Goal: Ask a question: Seek information or help from site administrators or community

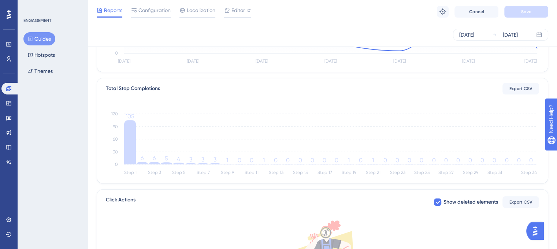
click at [44, 38] on button "Guides" at bounding box center [39, 38] width 32 height 13
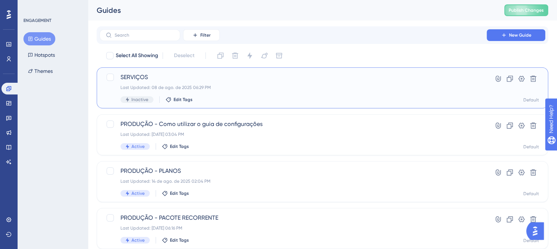
click at [143, 77] on span "SERVIÇOS" at bounding box center [292, 77] width 345 height 9
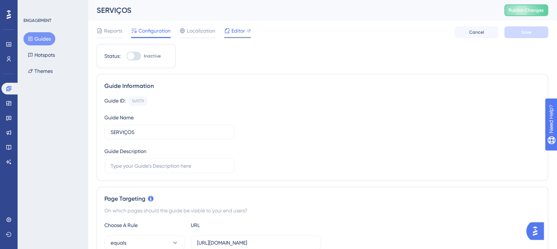
click at [244, 30] on span "Editor" at bounding box center [238, 30] width 14 height 9
click at [51, 48] on div "Guides Hotspots Themes" at bounding box center [52, 54] width 59 height 45
click at [49, 58] on button "Hotspots" at bounding box center [41, 54] width 36 height 13
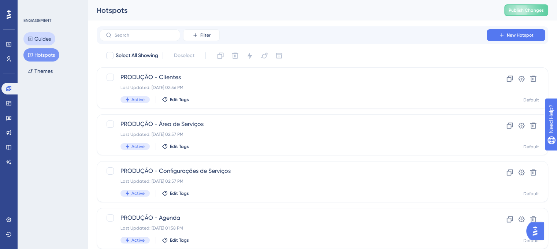
click at [50, 36] on button "Guides" at bounding box center [39, 38] width 32 height 13
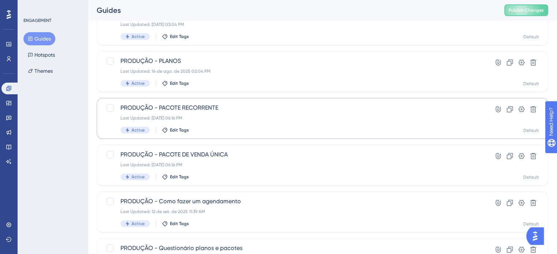
scroll to position [146, 0]
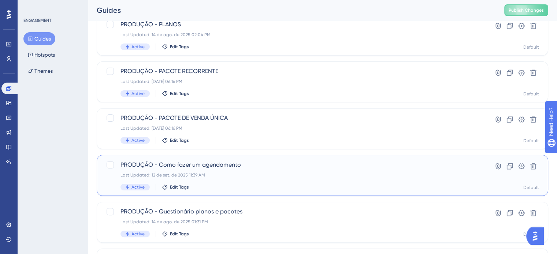
click at [277, 161] on span "PRODUÇÃO - Como fazer um agendamento" at bounding box center [292, 165] width 345 height 9
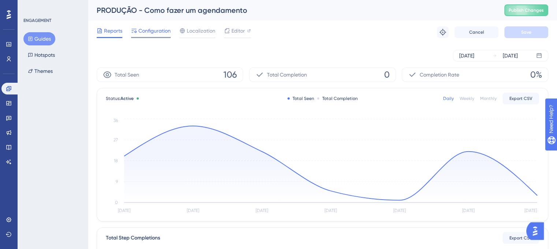
click at [160, 31] on span "Configuration" at bounding box center [154, 30] width 32 height 9
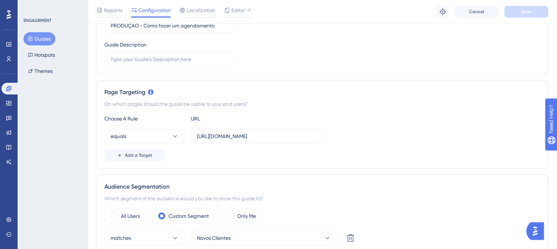
scroll to position [110, 0]
click at [297, 137] on input "[URL][DOMAIN_NAME]" at bounding box center [256, 136] width 118 height 8
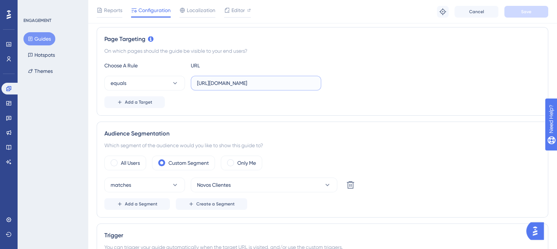
scroll to position [183, 0]
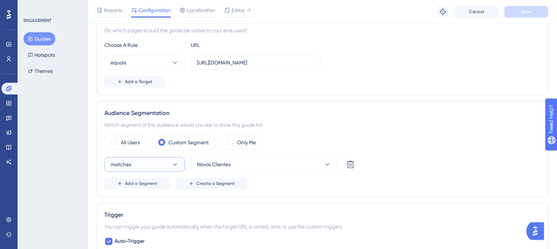
click at [174, 162] on icon at bounding box center [174, 164] width 7 height 7
click at [175, 162] on icon at bounding box center [174, 164] width 7 height 7
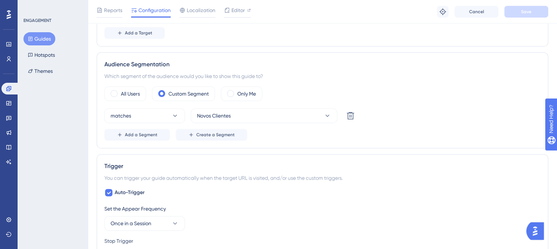
scroll to position [256, 0]
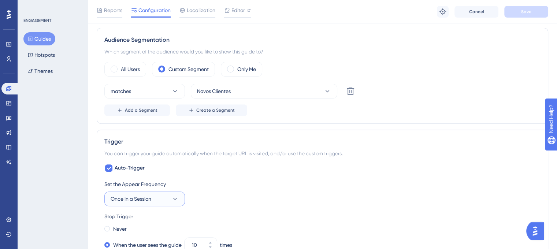
click at [170, 198] on button "Once in a Session" at bounding box center [144, 198] width 80 height 15
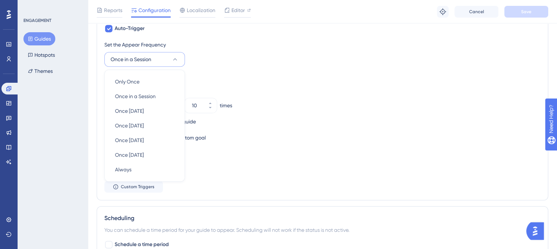
click at [177, 61] on icon at bounding box center [174, 59] width 7 height 7
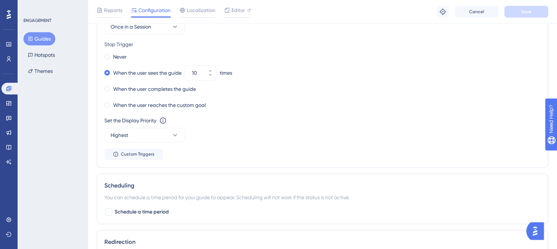
scroll to position [432, 0]
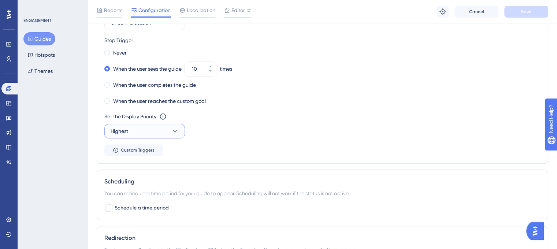
click at [176, 130] on icon at bounding box center [174, 130] width 7 height 7
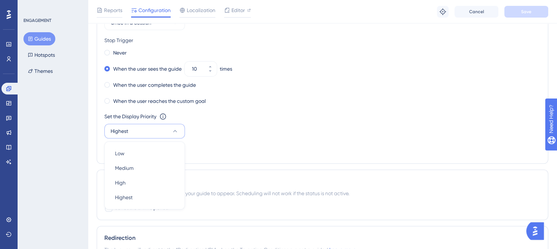
scroll to position [482, 0]
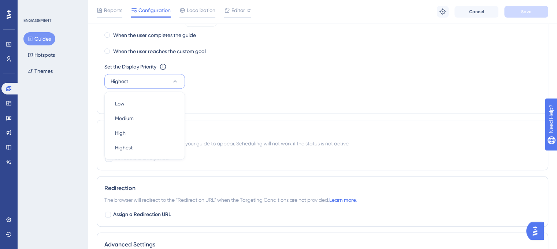
click at [308, 84] on div "Set the Display Priority This option will set the display priority between auto…" at bounding box center [322, 75] width 436 height 26
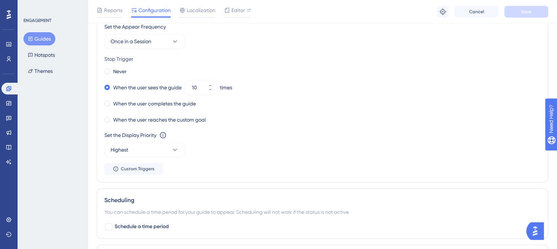
scroll to position [409, 0]
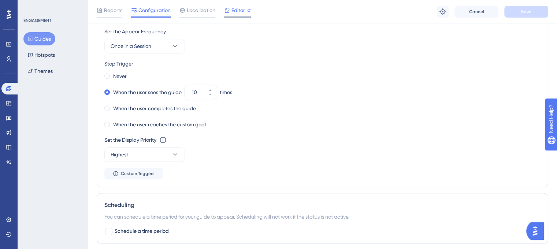
click at [236, 14] on div "Editor" at bounding box center [237, 12] width 27 height 12
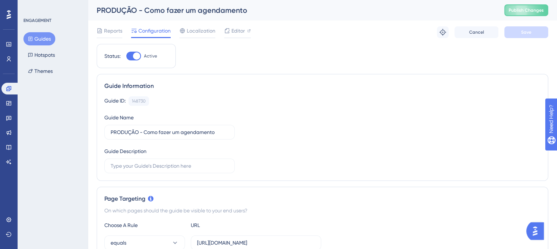
click at [536, 231] on img "Open AI Assistant Launcher" at bounding box center [534, 230] width 13 height 13
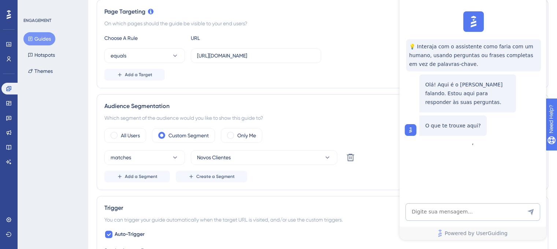
scroll to position [217, 0]
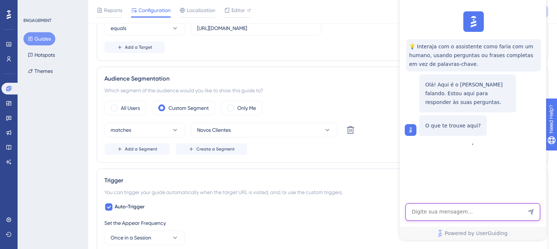
click at [464, 207] on textarea "AI Assistant Text Input" at bounding box center [472, 212] width 135 height 18
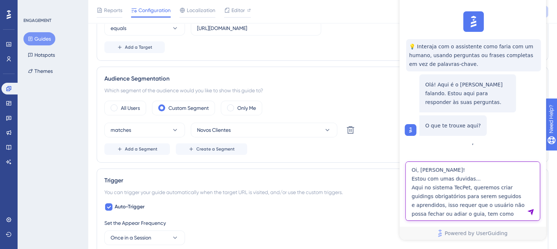
type textarea "Oi, [PERSON_NAME]! Estou com umas duvidas... Aqui no sistema TecPet, queremos c…"
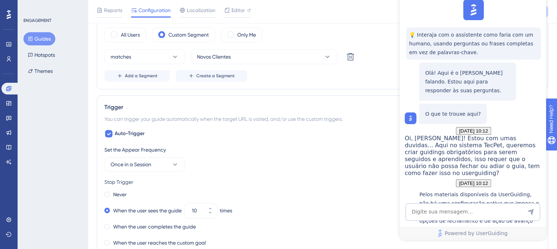
scroll to position [203, 0]
click at [497, 210] on textarea "AI Assistant Text Input" at bounding box center [472, 212] width 135 height 18
click at [475, 209] on textarea "AI Assistant Text Input" at bounding box center [472, 212] width 135 height 18
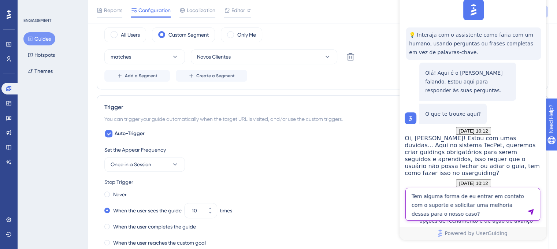
type textarea "Tem alguma forma de eu entrar em contato com o suporte e solicitar uma melhoria…"
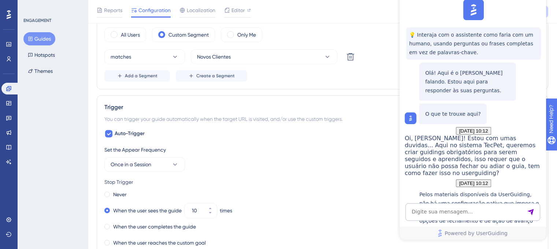
scroll to position [405, 0]
drag, startPoint x: 511, startPoint y: 207, endPoint x: 505, endPoint y: 205, distance: 6.5
click at [511, 207] on textarea "AI Assistant Text Input" at bounding box center [472, 212] width 135 height 18
type textarea "ó"
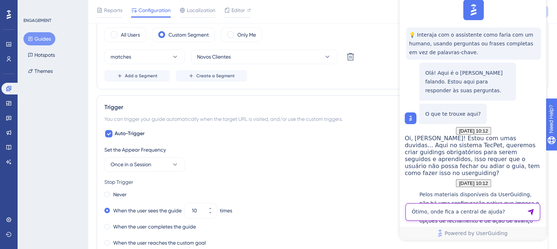
type textarea "Ótimo, onde fica a central de ajuda?"
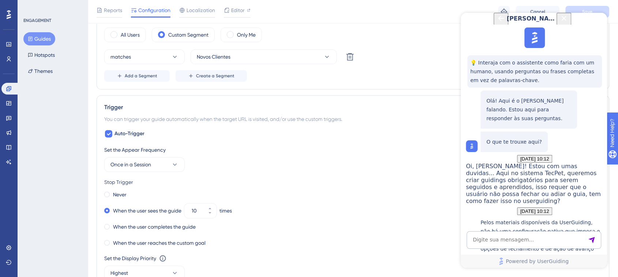
scroll to position [519, 0]
click at [498, 21] on icon "Back Button" at bounding box center [501, 18] width 6 height 6
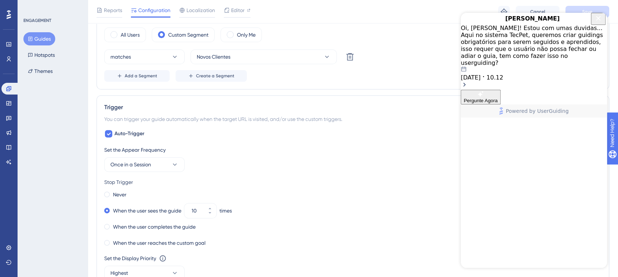
click at [562, 19] on button "Close Button" at bounding box center [598, 19] width 15 height 12
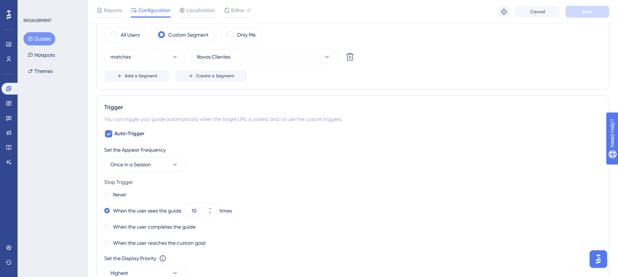
scroll to position [0, 0]
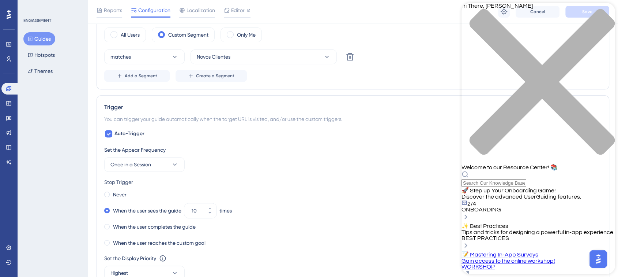
click at [562, 187] on div "🚀 Step up Your Onboarding Game! Discover the advanced UserGuiding features. 2/4…" at bounding box center [539, 200] width 154 height 26
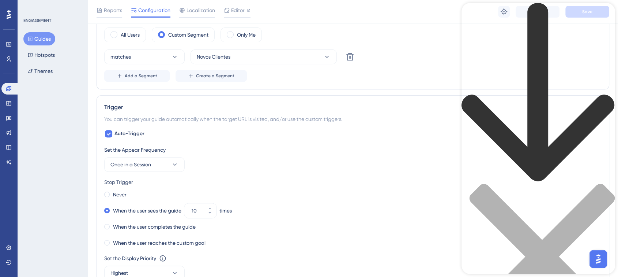
click at [473, 17] on div "back to header" at bounding box center [539, 93] width 154 height 180
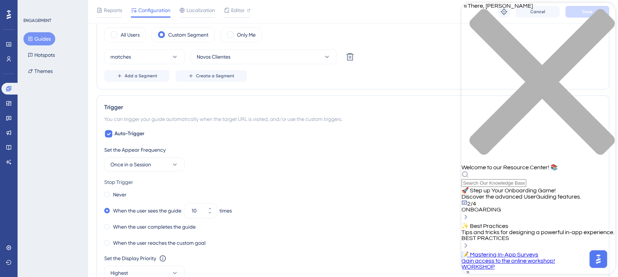
scroll to position [162, 0]
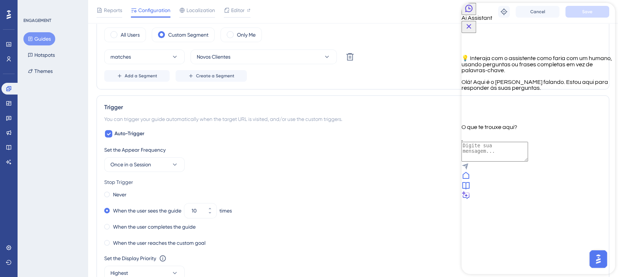
click at [471, 190] on icon at bounding box center [466, 185] width 9 height 9
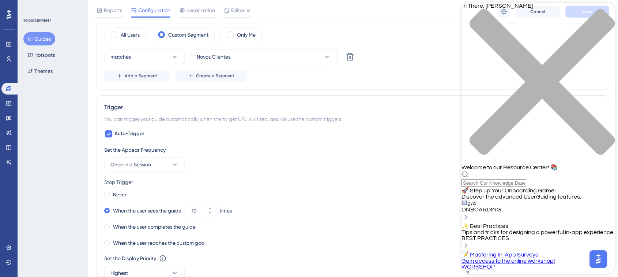
click at [562, 14] on div "close resource center" at bounding box center [539, 86] width 154 height 155
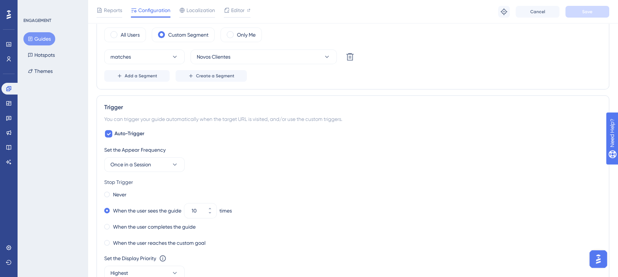
click at [562, 254] on img "Open AI Assistant Launcher" at bounding box center [598, 258] width 13 height 13
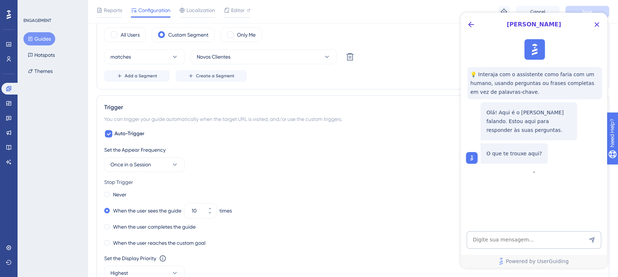
scroll to position [0, 0]
drag, startPoint x: 596, startPoint y: 29, endPoint x: 1062, endPoint y: 83, distance: 469.2
click at [562, 29] on button "Close Button" at bounding box center [597, 25] width 12 height 12
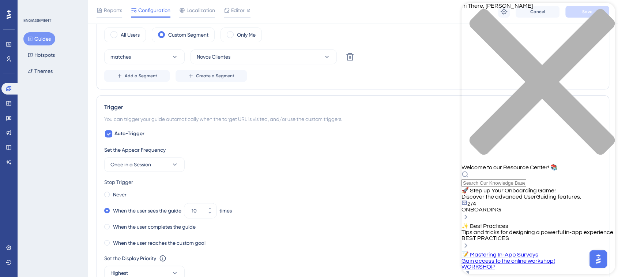
scroll to position [213, 0]
click at [562, 14] on div "close resource center" at bounding box center [539, 86] width 154 height 155
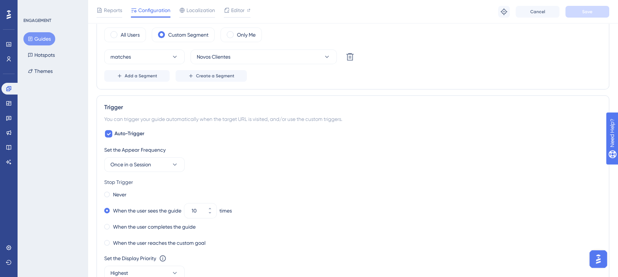
click at [562, 254] on img "Open AI Assistant Launcher" at bounding box center [598, 258] width 13 height 13
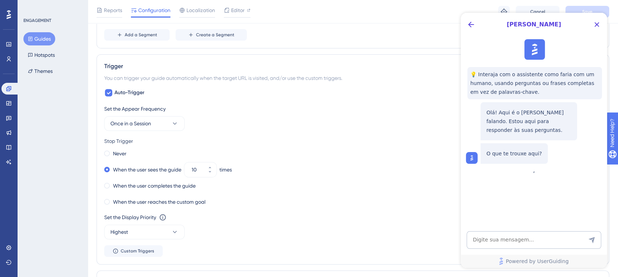
scroll to position [331, 0]
click at [468, 22] on icon "Back Button" at bounding box center [471, 24] width 9 height 9
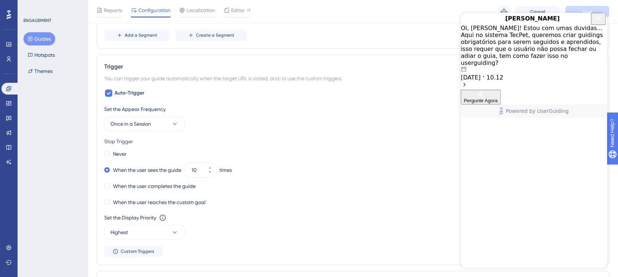
click at [558, 66] on div "[DATE] 10.12" at bounding box center [534, 73] width 146 height 15
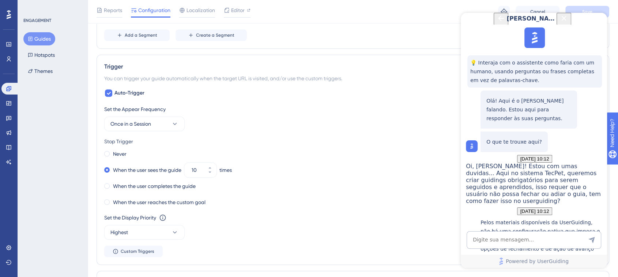
scroll to position [555, 0]
click at [562, 171] on icon "open resource center" at bounding box center [616, 170] width 8 height 8
click at [562, 20] on icon "Close Button" at bounding box center [564, 18] width 5 height 5
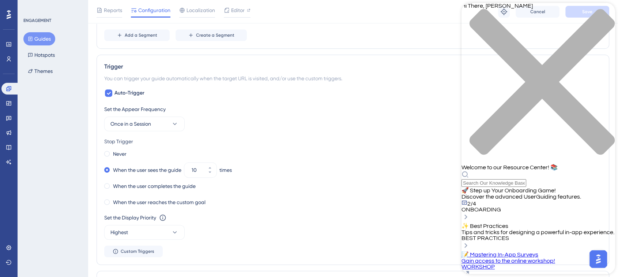
scroll to position [0, 0]
click at [562, 171] on div "Resource Center Header" at bounding box center [539, 179] width 154 height 16
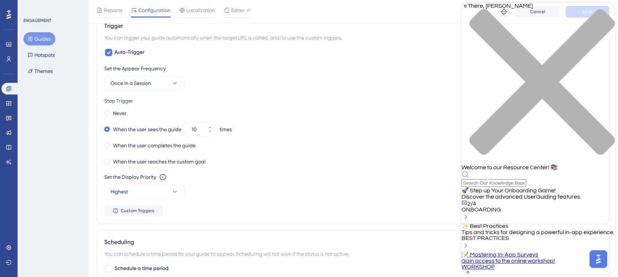
scroll to position [213, 0]
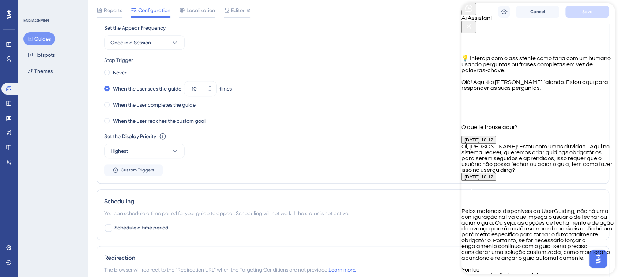
scroll to position [494, 0]
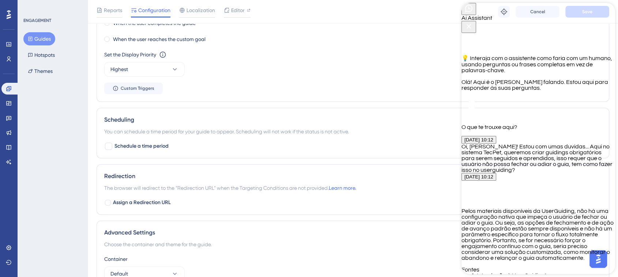
click at [476, 21] on button "Close Button" at bounding box center [469, 27] width 15 height 12
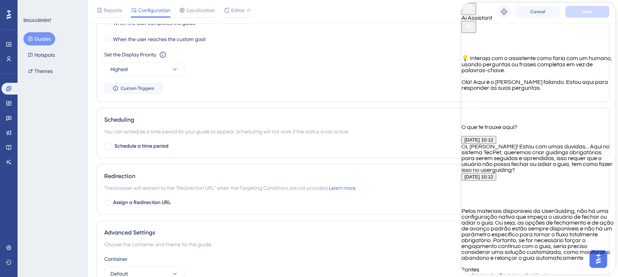
scroll to position [550, 0]
click at [473, 22] on icon "Close Button" at bounding box center [469, 26] width 9 height 9
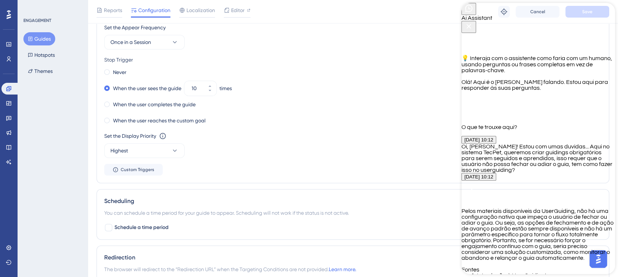
type textarea "C"
type textarea "Não achei onde falar com o suporte, consegue me mandar um link?"
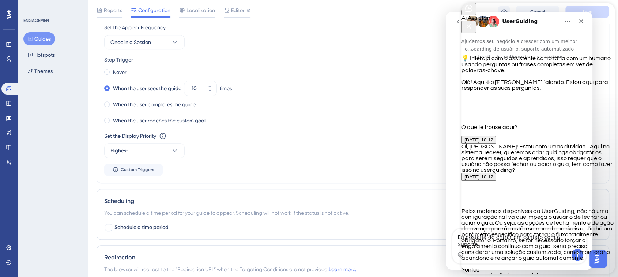
scroll to position [0, 0]
click at [455, 115] on div "Messenger da Intercom" at bounding box center [519, 144] width 146 height 169
click at [473, 22] on icon "Close Button" at bounding box center [469, 26] width 9 height 9
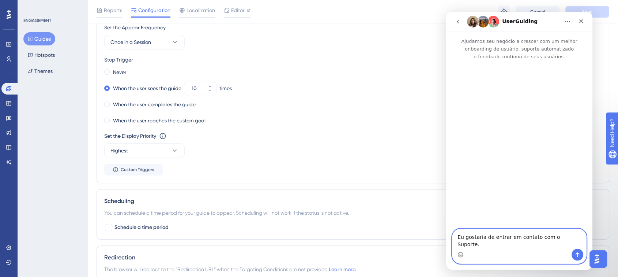
click at [517, 247] on textarea "Eu gostaria de entrar em contato com o Suporte." at bounding box center [520, 239] width 134 height 20
click at [562, 254] on icon "Enviar mensagem…" at bounding box center [578, 254] width 6 height 6
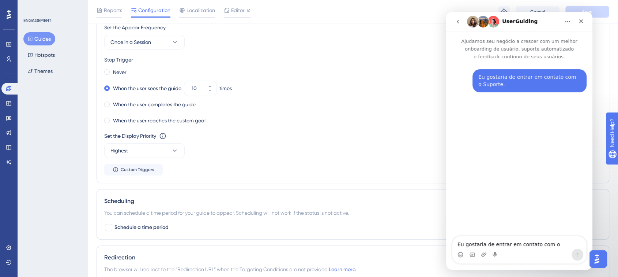
click at [463, 18] on button "go back" at bounding box center [458, 22] width 14 height 14
click at [460, 26] on button "go back" at bounding box center [458, 22] width 14 height 14
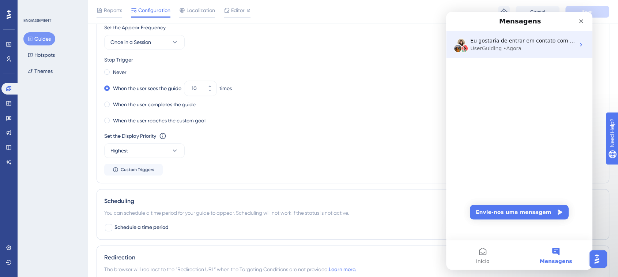
click at [518, 48] on div "UserGuiding • Agora" at bounding box center [523, 49] width 105 height 8
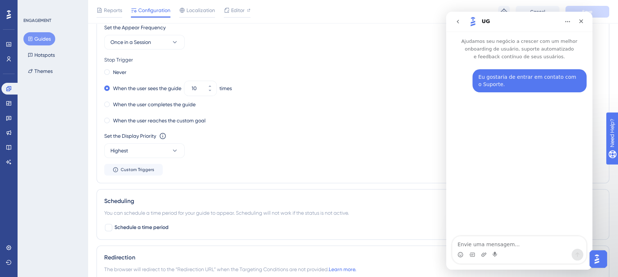
click at [549, 21] on div "UG" at bounding box center [513, 22] width 93 height 12
click at [562, 23] on icon "Início" at bounding box center [568, 22] width 6 height 6
click at [548, 37] on div "Expandir janela" at bounding box center [549, 40] width 55 height 8
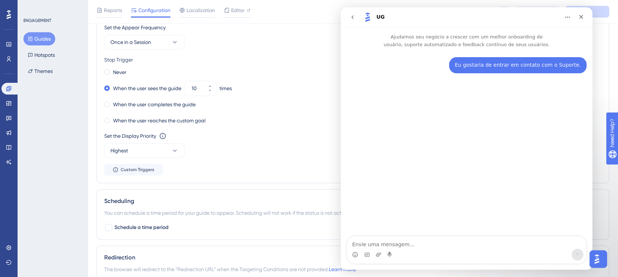
click at [562, 18] on button "Início" at bounding box center [568, 17] width 14 height 14
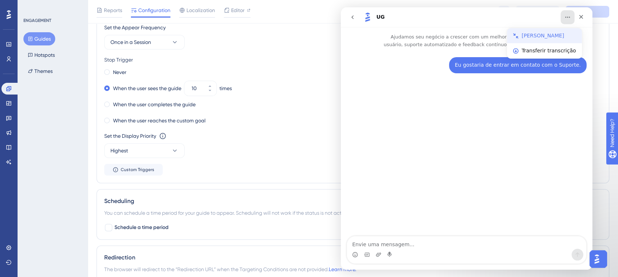
click at [552, 34] on div "[PERSON_NAME]" at bounding box center [549, 36] width 55 height 8
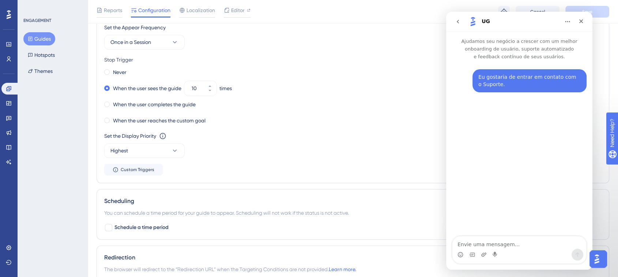
click at [562, 254] on img "Open AI Assistant Launcher" at bounding box center [597, 258] width 13 height 13
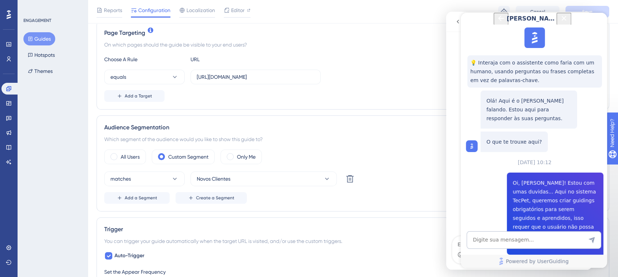
scroll to position [81, 0]
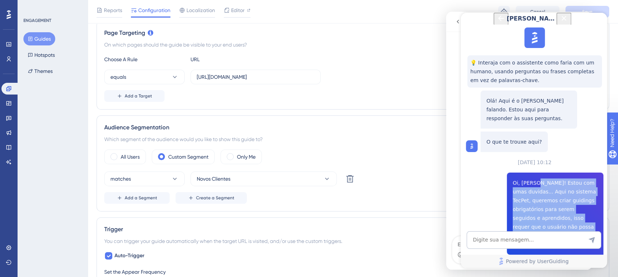
drag, startPoint x: 533, startPoint y: 112, endPoint x: 572, endPoint y: 168, distance: 67.4
click at [562, 178] on span "Oi, [PERSON_NAME]! Estou com umas duvidas... Aqui no sistema TecPet, queremos c…" at bounding box center [555, 213] width 85 height 70
copy span "Estou com umas duvidas... Aqui no sistema TecPet, queremos criar guidings obrig…"
click at [562, 23] on icon "Close Button" at bounding box center [564, 18] width 9 height 9
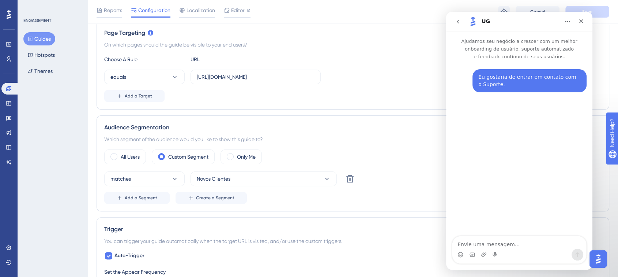
scroll to position [0, 0]
click at [499, 241] on textarea "Envie uma mensagem..." at bounding box center [520, 242] width 134 height 12
paste textarea "Estou com umas duvidas... Aqui no sistema TecPet, queremos criar guidings obrig…"
type textarea "Estou com umas duvidas... Aqui no sistema TecPet, queremos criar guidings obrig…"
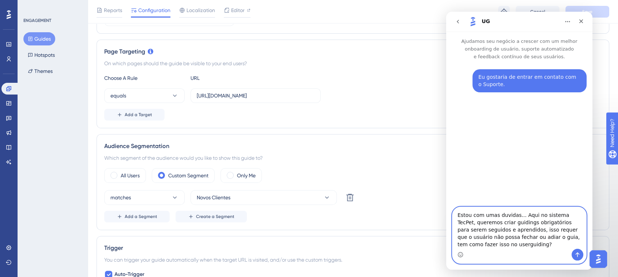
scroll to position [128, 0]
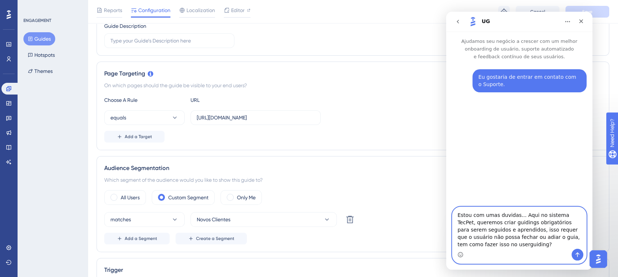
click at [494, 246] on textarea "Estou com umas duvidas... Aqui no sistema TecPet, queremos criar guidings obrig…" at bounding box center [520, 228] width 134 height 42
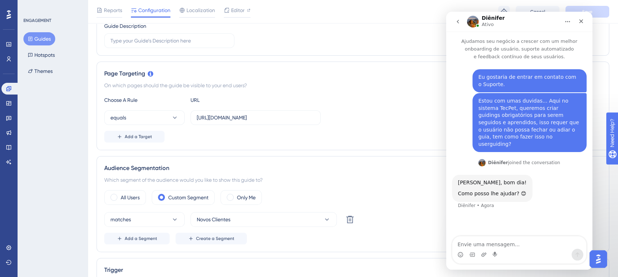
click at [486, 159] on img "Diênifer diz…" at bounding box center [482, 162] width 7 height 7
click at [484, 158] on div "[PERSON_NAME] joined the conversation" at bounding box center [520, 163] width 82 height 11
click at [477, 21] on img "Messenger da Intercom" at bounding box center [473, 22] width 12 height 12
click at [489, 18] on h1 "Diênifer" at bounding box center [493, 17] width 23 height 5
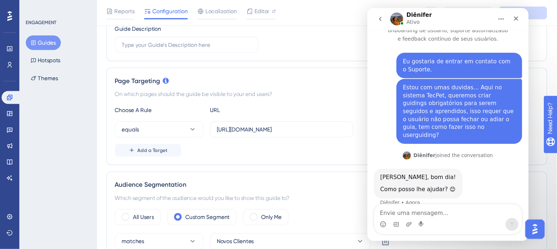
scroll to position [0, 0]
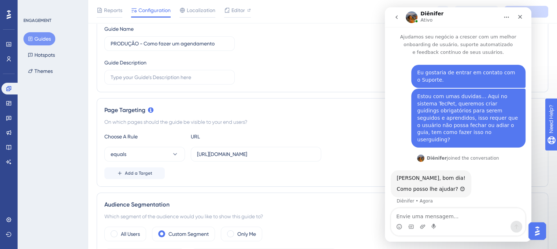
click at [485, 142] on div "Estou com umas duvidas... Aqui no sistema TecPet, queremos criar guidings obrig…" at bounding box center [457, 121] width 135 height 65
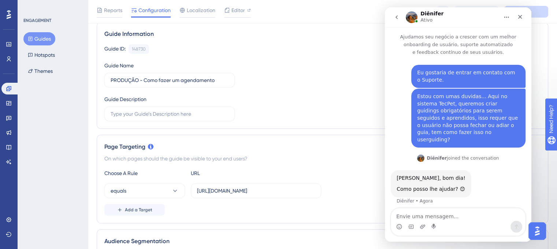
click at [490, 188] on div "[PERSON_NAME], bom dia! Como posso lhe ajudar? 😊 Diênifer • Agora" at bounding box center [457, 191] width 135 height 43
drag, startPoint x: 455, startPoint y: 175, endPoint x: 457, endPoint y: 171, distance: 3.8
click at [455, 175] on div "[PERSON_NAME], bom dia! Como posso lhe ajudar? 😊" at bounding box center [430, 184] width 69 height 18
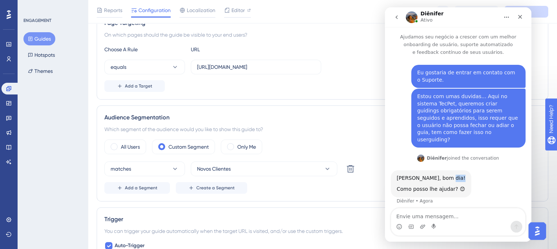
scroll to position [183, 0]
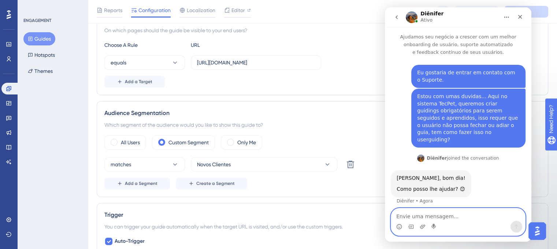
click at [451, 216] on textarea "Envie uma mensagem..." at bounding box center [458, 214] width 134 height 12
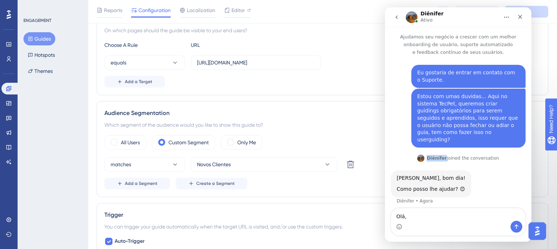
drag, startPoint x: 432, startPoint y: 150, endPoint x: 447, endPoint y: 151, distance: 15.0
click at [447, 155] on div "[PERSON_NAME] joined the conversation" at bounding box center [462, 158] width 72 height 7
copy b "Diênifer"
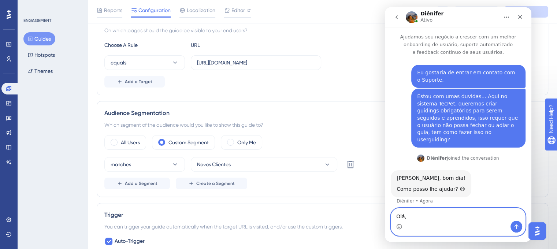
click at [425, 217] on textarea "Olá," at bounding box center [458, 214] width 134 height 12
paste textarea "Diênifer"
click at [454, 216] on textarea "Olá, Diênifer" at bounding box center [458, 214] width 134 height 12
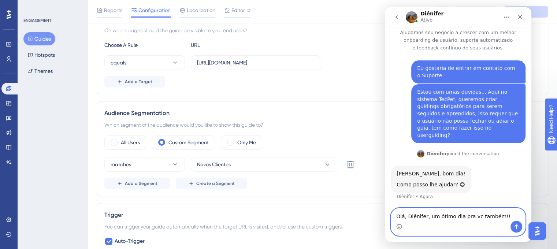
scroll to position [12, 0]
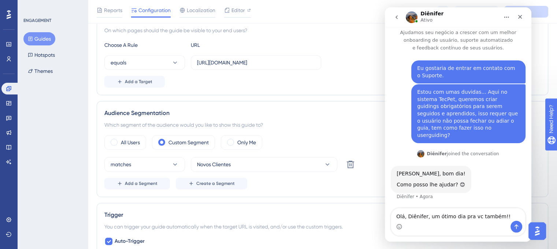
drag, startPoint x: 454, startPoint y: 216, endPoint x: 482, endPoint y: 186, distance: 41.2
click at [482, 186] on div "[PERSON_NAME], bom dia! Como posso lhe ajudar? 😊 Diênifer • Agora" at bounding box center [457, 187] width 135 height 43
drag, startPoint x: 445, startPoint y: 120, endPoint x: 412, endPoint y: 83, distance: 49.5
click at [412, 84] on div "Estou com umas duvidas... Aqui no sistema TecPet, queremos criar guidings obrig…" at bounding box center [468, 113] width 114 height 59
copy div "Estou com umas duvidas... Aqui no sistema TecPet, queremos criar guidings obrig…"
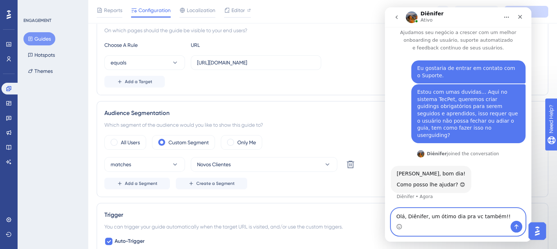
click at [426, 219] on textarea "Olá, Diênifer, um ótimo dia pra vc também!!" at bounding box center [458, 214] width 134 height 12
paste textarea "Estou com umas duvidas... Aqui no sistema TecPet, queremos criar guidings obrig…"
type textarea "Olá, Diênifer, um ótimo dia pra vc também!! Estou com umas duvidas... Aqui no s…"
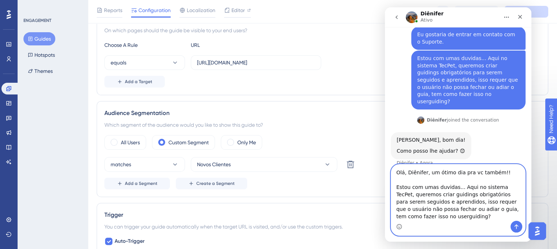
scroll to position [41, 0]
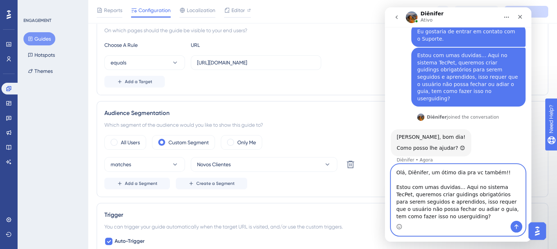
click at [436, 218] on textarea "Olá, Diênifer, um ótimo dia pra vc também!! Estou com umas duvidas... Aqui no s…" at bounding box center [458, 192] width 134 height 56
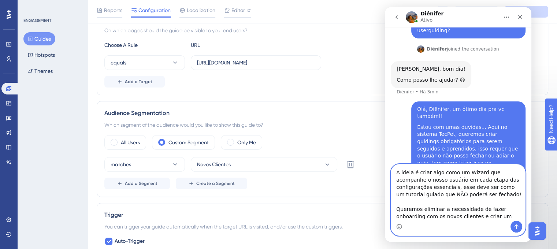
scroll to position [109, 0]
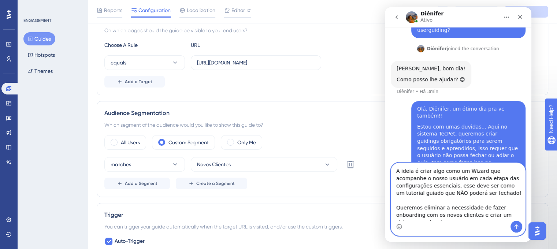
click at [451, 216] on textarea "A ideia é criar algo como um Wizard que acompanhe o nosso usuário em cada etapa…" at bounding box center [458, 192] width 134 height 58
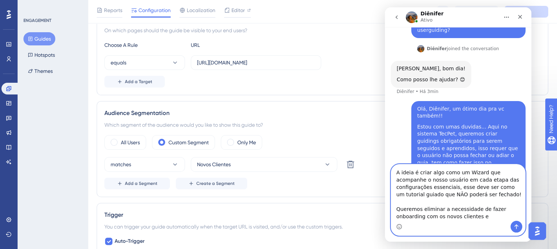
click at [419, 210] on textarea "A ideia é criar algo como um Wizard que acompanhe o nosso usuário em cada etapa…" at bounding box center [458, 192] width 134 height 56
paste textarea "criar um sistema escalavel"
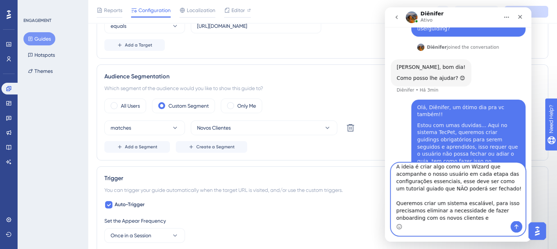
scroll to position [6, 0]
click at [482, 218] on textarea "A ideia é criar algo como um Wizard que acompanhe o nosso usuário em cada etapa…" at bounding box center [458, 192] width 134 height 58
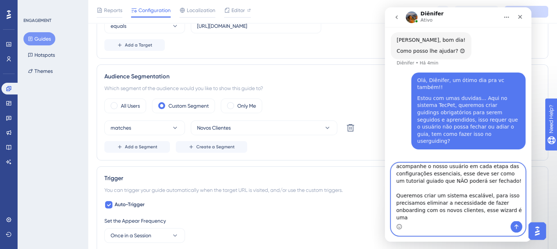
scroll to position [139, 0]
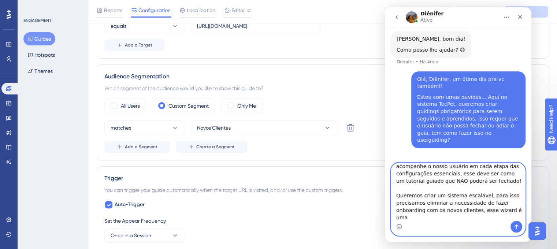
type textarea "A ideia é criar algo como um Wizard que acompanhe o nosso usuário em cada etapa…"
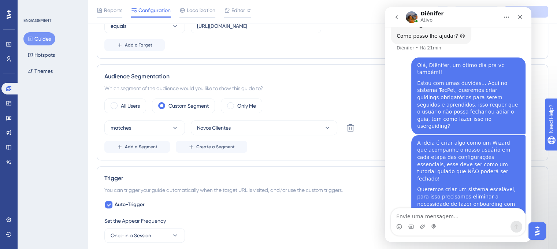
scroll to position [172, 0]
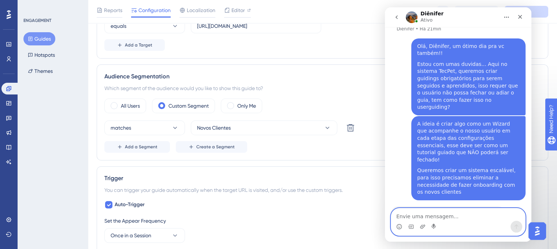
click at [442, 217] on textarea "Envie uma mensagem..." at bounding box center [458, 214] width 134 height 12
click at [442, 212] on textarea "Envie uma mensagem..." at bounding box center [458, 214] width 134 height 12
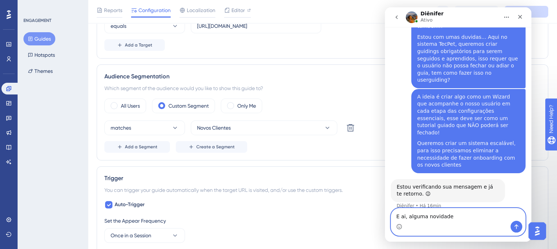
scroll to position [201, 0]
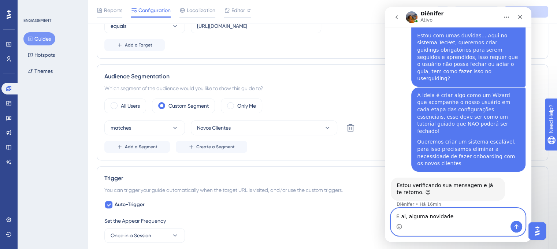
type textarea "E ai, alguma novidade?"
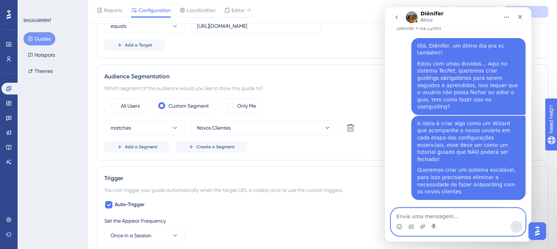
scroll to position [172, 0]
click at [442, 218] on textarea "Envie uma mensagem..." at bounding box center [458, 214] width 134 height 12
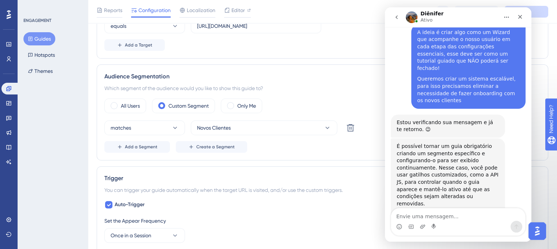
scroll to position [264, 0]
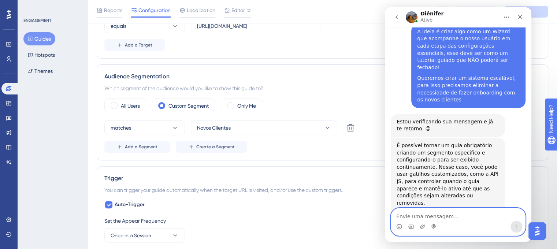
click at [433, 215] on textarea "Envie uma mensagem..." at bounding box center [458, 214] width 134 height 12
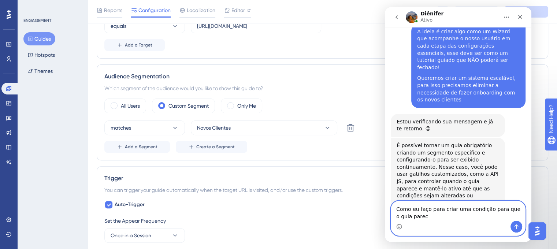
scroll to position [271, 0]
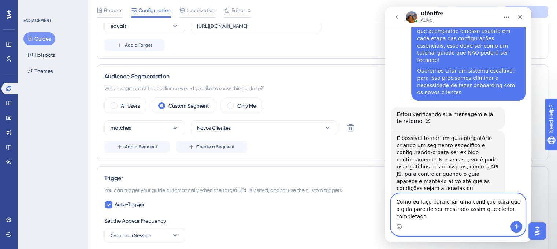
type textarea "Como eu faço para criar uma condição para que o guia pare de ser mostrado assim…"
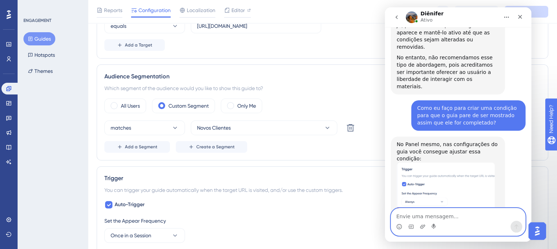
scroll to position [421, 0]
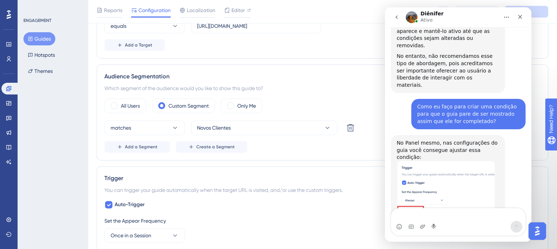
click at [473, 161] on img "Diênifer diz…" at bounding box center [445, 207] width 98 height 92
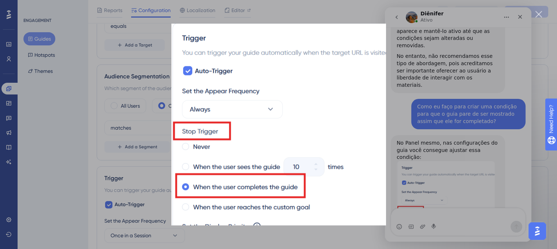
click at [438, 203] on div "Messenger da Intercom" at bounding box center [278, 124] width 557 height 249
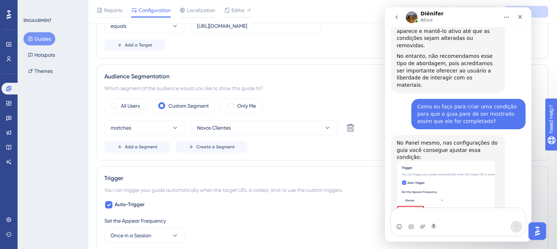
click at [473, 161] on img "Diênifer diz…" at bounding box center [445, 207] width 98 height 92
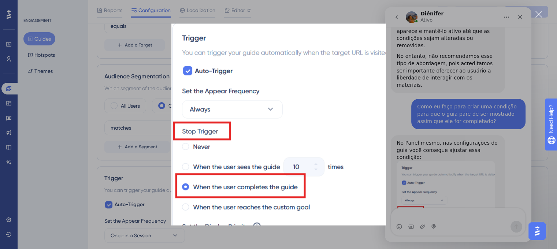
click at [516, 123] on div "Messenger da Intercom" at bounding box center [278, 124] width 557 height 249
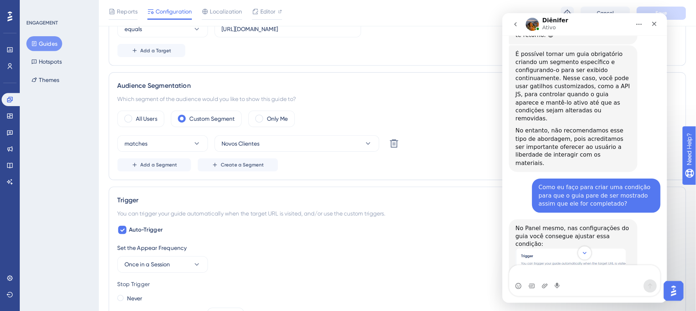
scroll to position [367, 0]
drag, startPoint x: 590, startPoint y: 145, endPoint x: 1040, endPoint y: 174, distance: 451.0
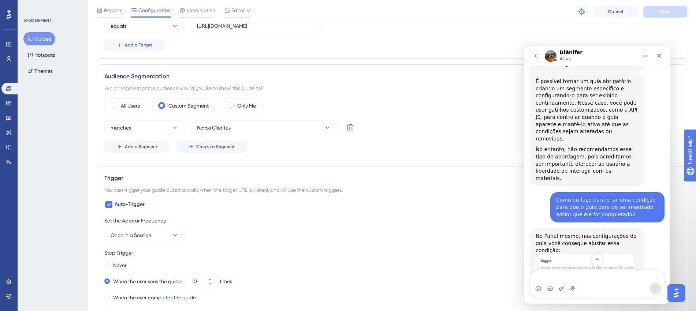
scroll to position [367, 0]
click at [562, 51] on div "Diênifer Ativo" at bounding box center [590, 56] width 93 height 13
click at [562, 58] on icon "Início" at bounding box center [645, 56] width 6 height 6
click at [562, 71] on div "Expandir janela" at bounding box center [626, 75] width 55 height 8
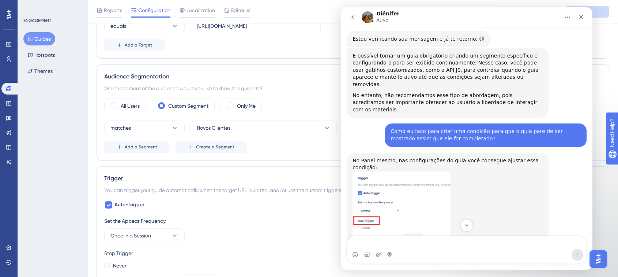
scroll to position [257, 0]
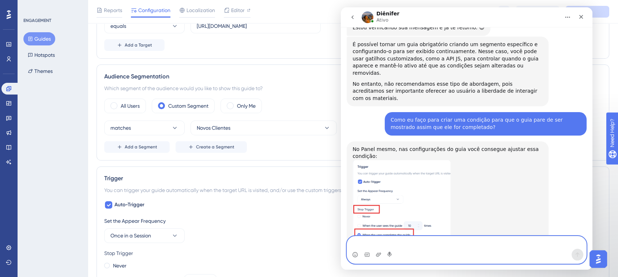
click at [383, 245] on textarea "Envie uma mensagem..." at bounding box center [466, 242] width 239 height 12
type textarea "ótimo, mais uma duvida... eu tenho como"
click at [475, 239] on textarea "ótimo, mais uma duvida... eu tenho como" at bounding box center [466, 242] width 239 height 12
drag, startPoint x: 475, startPoint y: 244, endPoint x: 343, endPoint y: 242, distance: 131.7
click at [341, 250] on html "Diênifer [PERSON_NAME] seu negócio a crescer com um melhor onboarding de usuári…" at bounding box center [467, 138] width 252 height 262
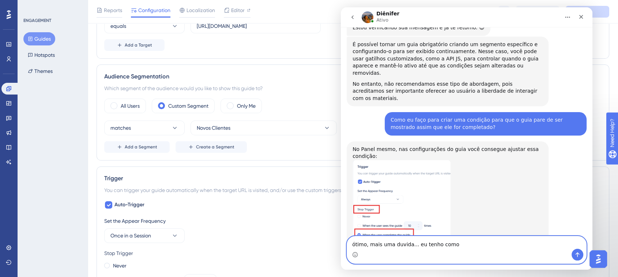
click at [462, 242] on textarea "ótimo, mais uma duvida... eu tenho como" at bounding box center [466, 242] width 239 height 12
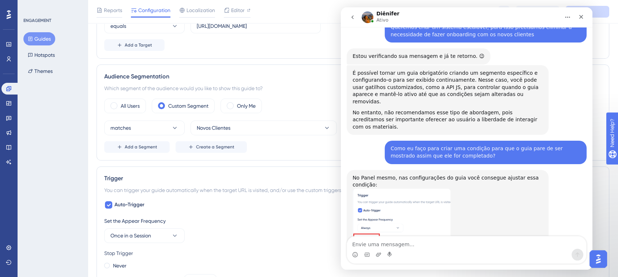
scroll to position [217, 0]
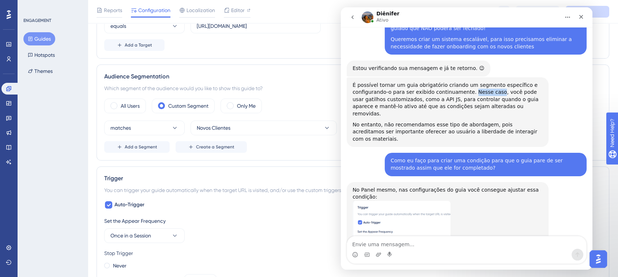
drag, startPoint x: 464, startPoint y: 76, endPoint x: 487, endPoint y: 78, distance: 23.4
click at [487, 82] on div "É possível tornar um guia obrigatório criando um segmento específico e configur…" at bounding box center [448, 100] width 190 height 36
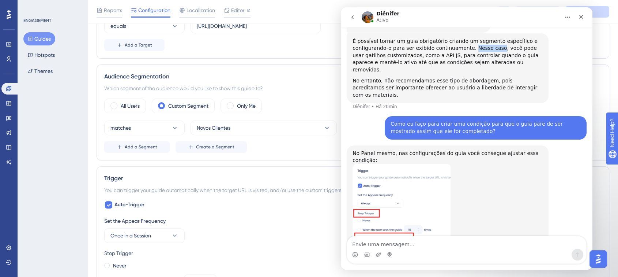
scroll to position [264, 0]
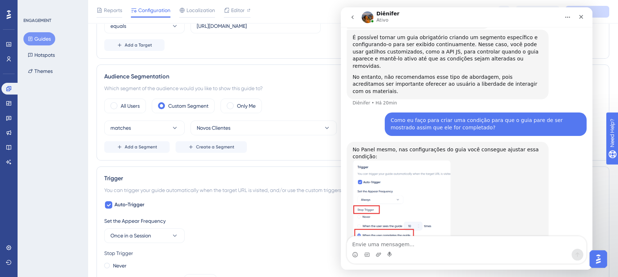
click at [457, 252] on div "Messenger da Intercom" at bounding box center [466, 254] width 239 height 12
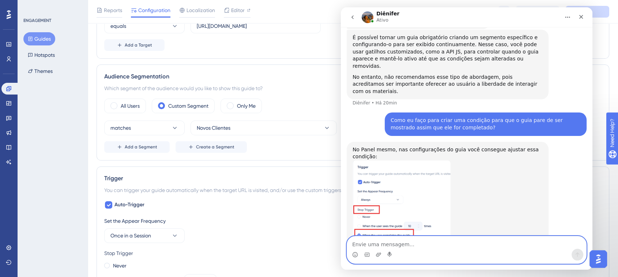
click at [434, 243] on textarea "Envie uma mensagem..." at bounding box center [466, 242] width 239 height 12
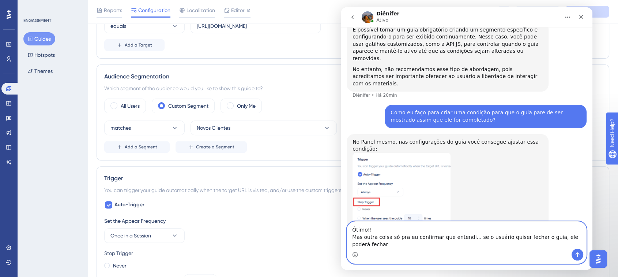
type textarea "Ótimo!! Mas outra coisa só pra eu confirmar que entendi... se o usuário quiser …"
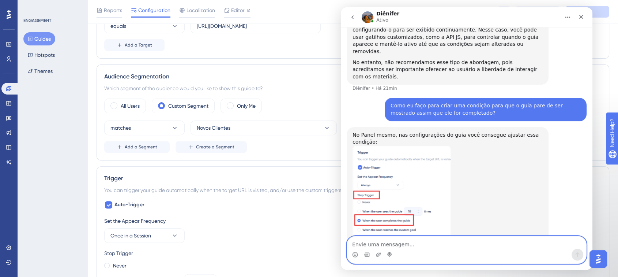
scroll to position [300, 0]
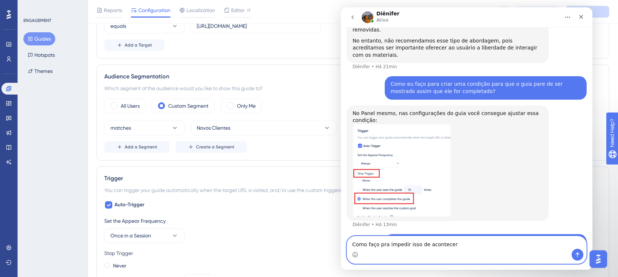
type textarea "Como faço pra impedir isso de acontecer?"
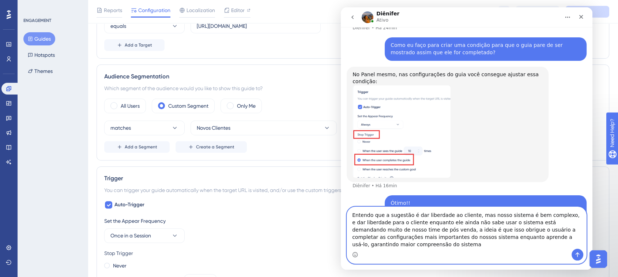
scroll to position [346, 0]
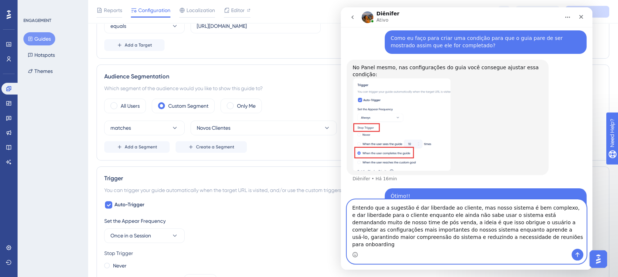
type textarea "Entendo que a sugestão é dar liberdade ao cliente, mas nosso sistema é bem comp…"
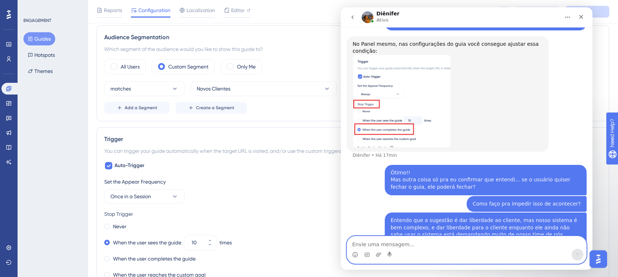
scroll to position [260, 0]
